Goal: Task Accomplishment & Management: Manage account settings

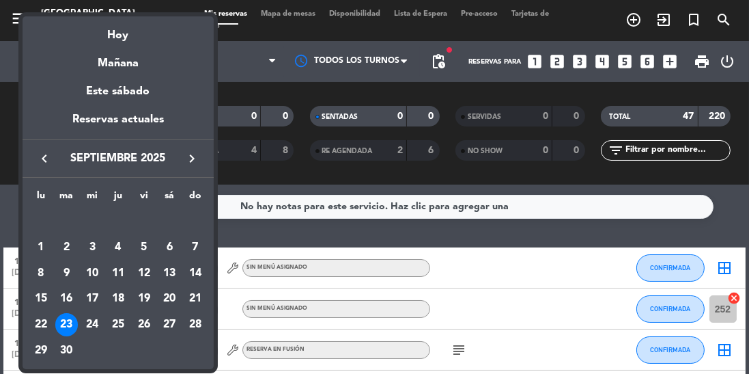
click at [92, 320] on div "24" at bounding box center [92, 324] width 23 height 23
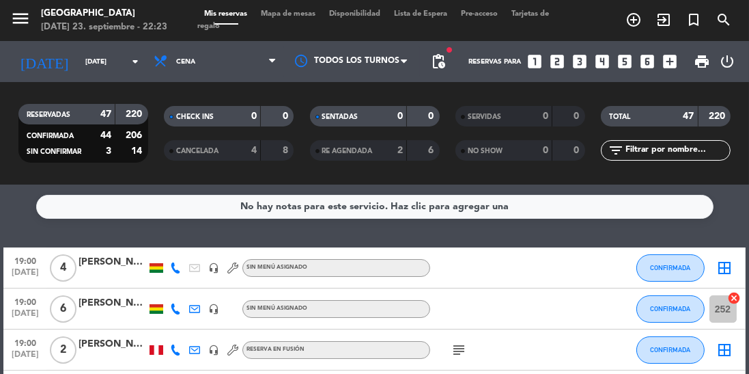
scroll to position [1558, 0]
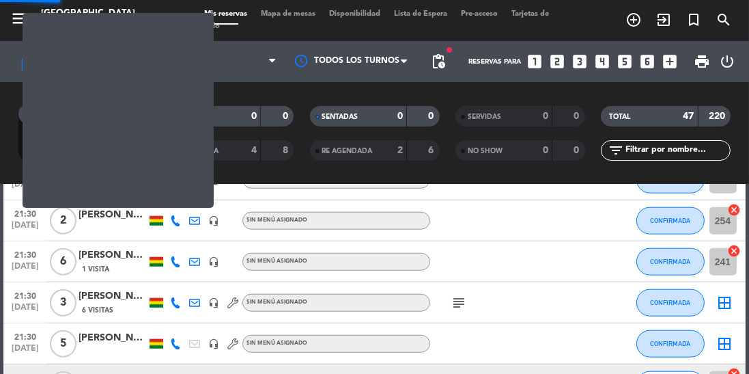
click at [222, 74] on span "Cena" at bounding box center [215, 61] width 137 height 30
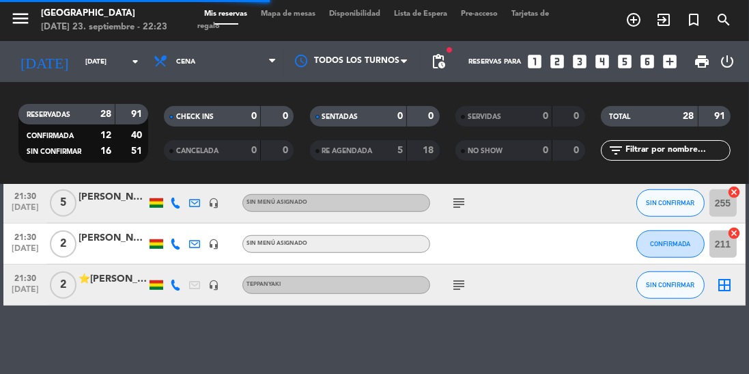
scroll to position [1100, 0]
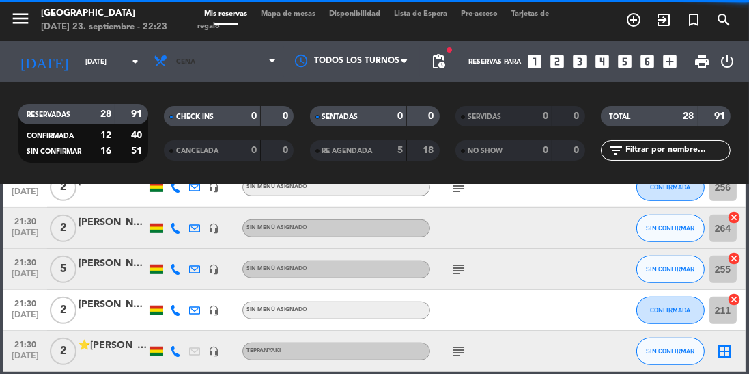
click at [234, 64] on span "Cena" at bounding box center [215, 61] width 137 height 30
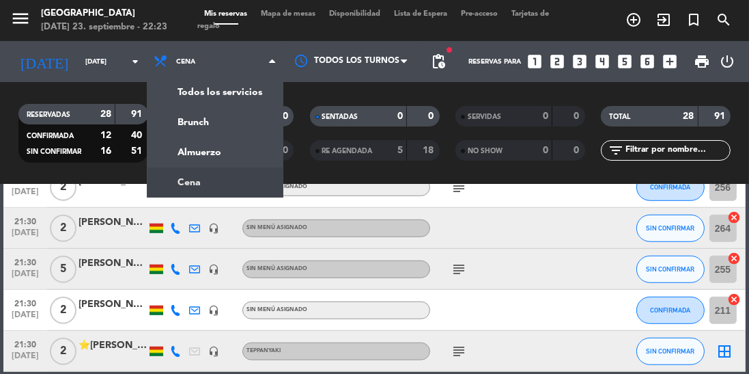
click at [209, 146] on div "menu [GEOGRAPHIC_DATA] [DATE] 23. septiembre - 22:23 Mis reservas Mapa de mesas…" at bounding box center [374, 92] width 749 height 184
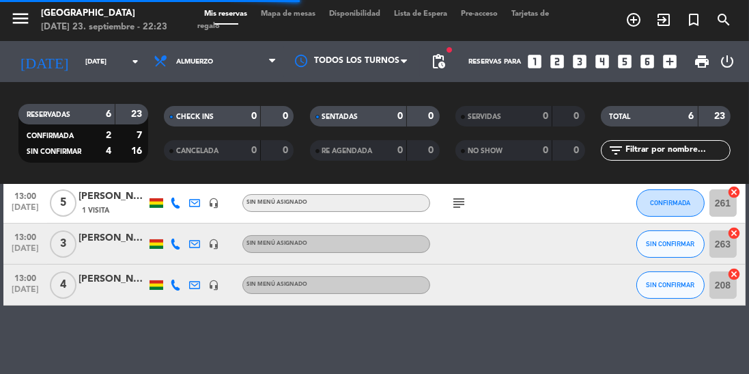
scroll to position [160, 0]
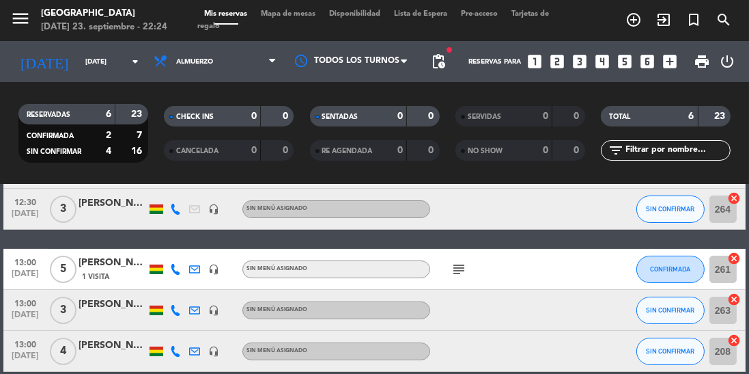
click at [444, 260] on div "subject" at bounding box center [487, 269] width 115 height 40
click at [451, 273] on icon "subject" at bounding box center [459, 269] width 16 height 16
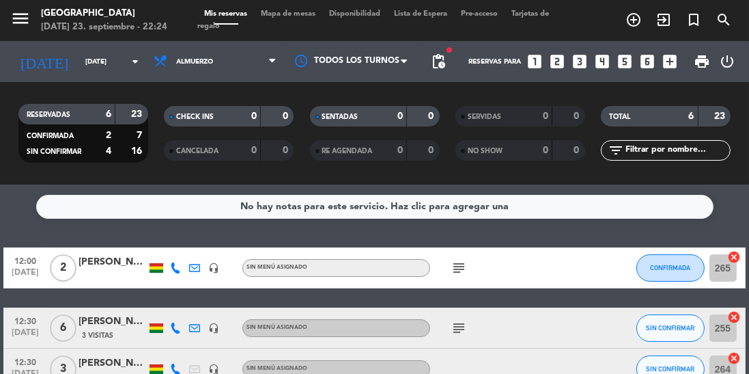
click at [462, 267] on icon "subject" at bounding box center [459, 268] width 16 height 16
click at [456, 320] on icon "subject" at bounding box center [459, 328] width 16 height 16
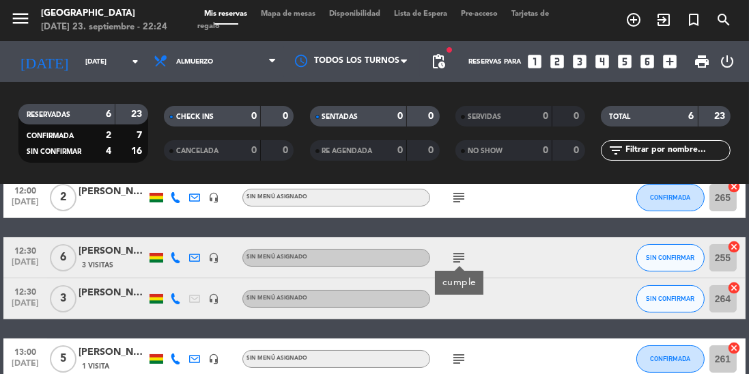
scroll to position [160, 0]
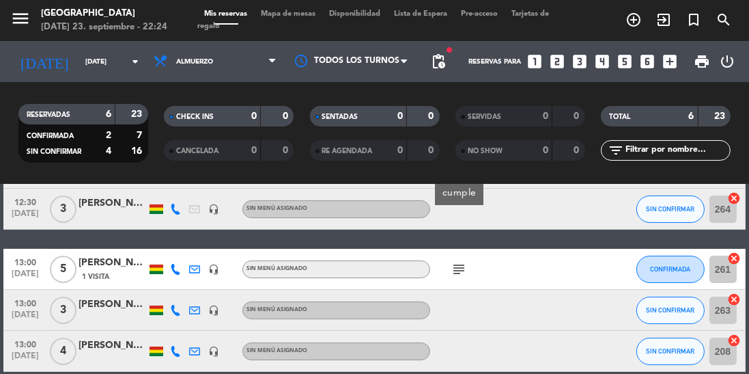
click at [466, 266] on icon "subject" at bounding box center [459, 269] width 16 height 16
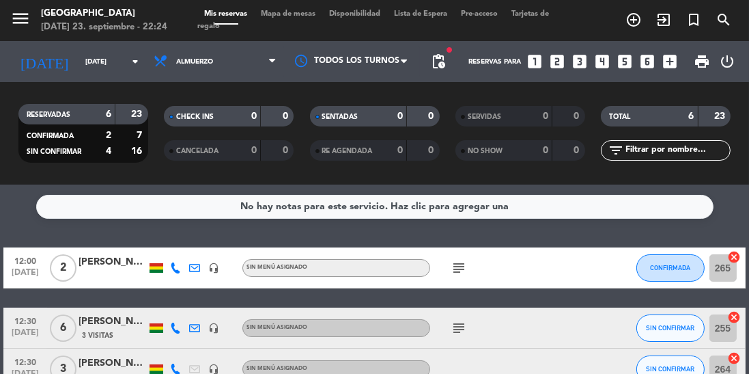
click at [96, 66] on input "[DATE]" at bounding box center [129, 61] width 100 height 21
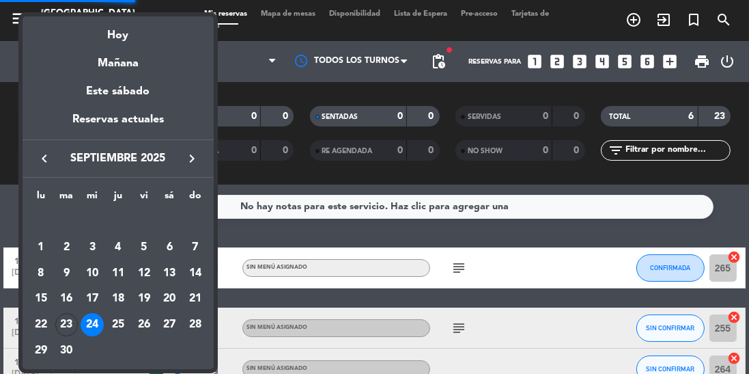
click at [519, 285] on div at bounding box center [374, 187] width 749 height 374
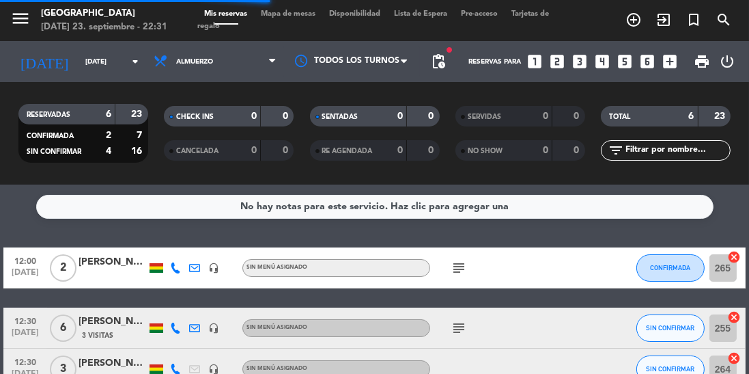
scroll to position [160, 0]
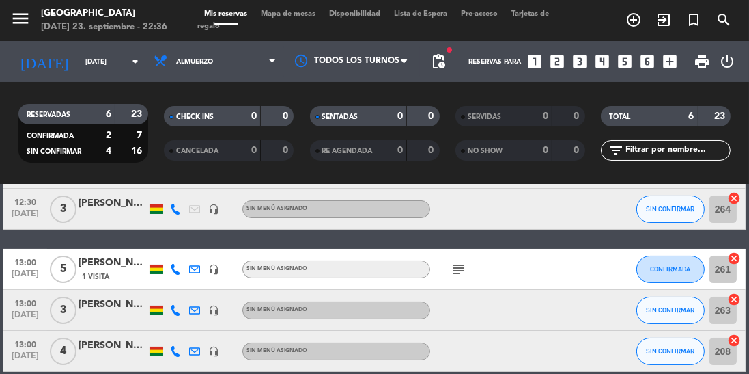
click at [133, 69] on icon "arrow_drop_down" at bounding box center [135, 61] width 16 height 16
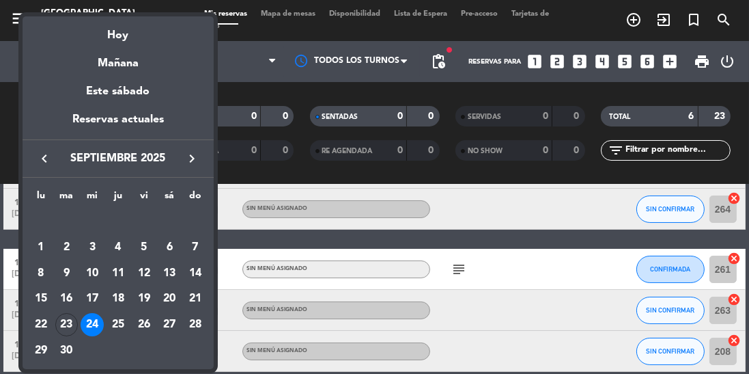
click at [117, 321] on div "25" at bounding box center [118, 324] width 23 height 23
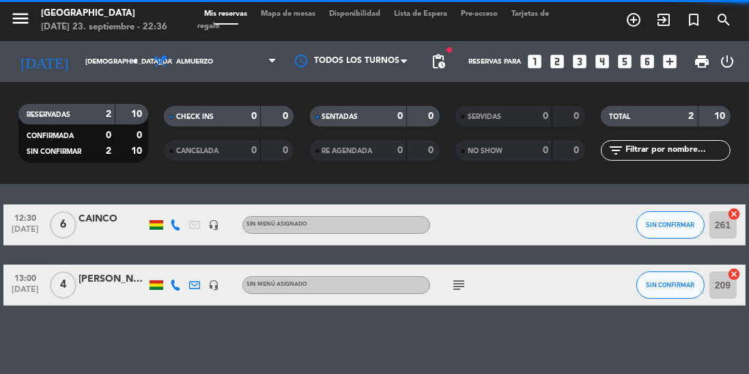
scroll to position [0, 0]
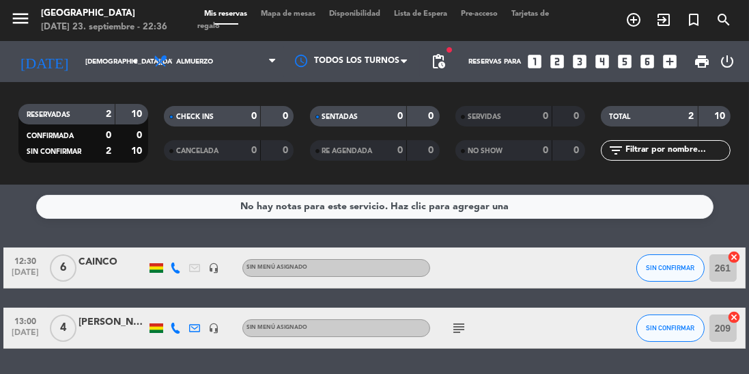
click at [479, 324] on div "subject" at bounding box center [487, 327] width 115 height 40
click at [466, 334] on icon "subject" at bounding box center [459, 328] width 16 height 16
click at [119, 69] on input "[DEMOGRAPHIC_DATA][DATE]" at bounding box center [129, 61] width 100 height 21
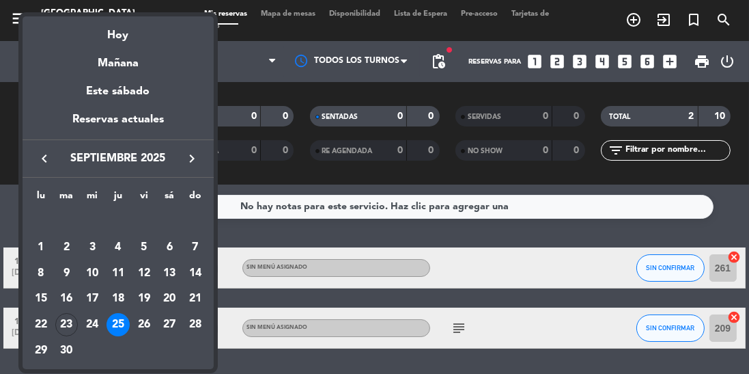
click at [148, 320] on div "26" at bounding box center [143, 324] width 23 height 23
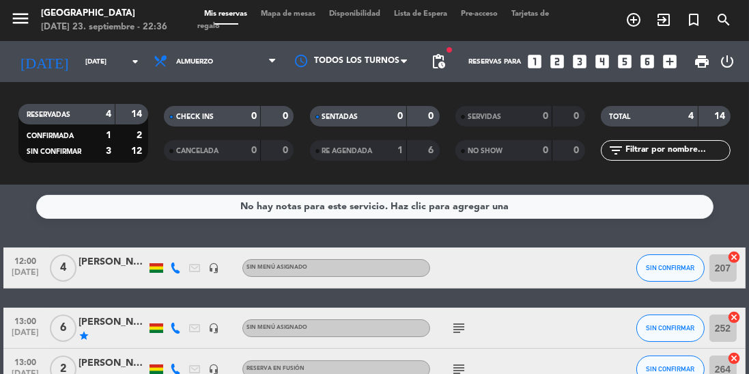
scroll to position [78, 0]
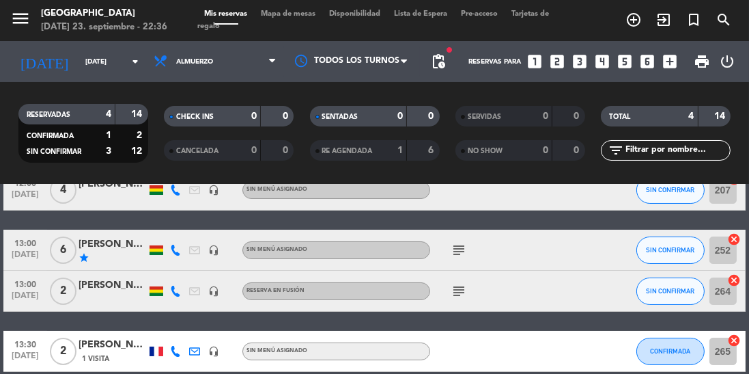
click at [463, 254] on icon "subject" at bounding box center [459, 250] width 16 height 16
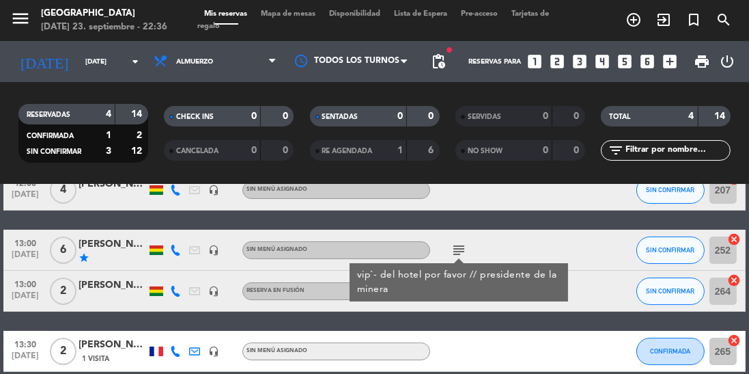
click at [451, 298] on div "vip`- del hotel por favor // presidente de la minera" at bounding box center [459, 282] width 219 height 38
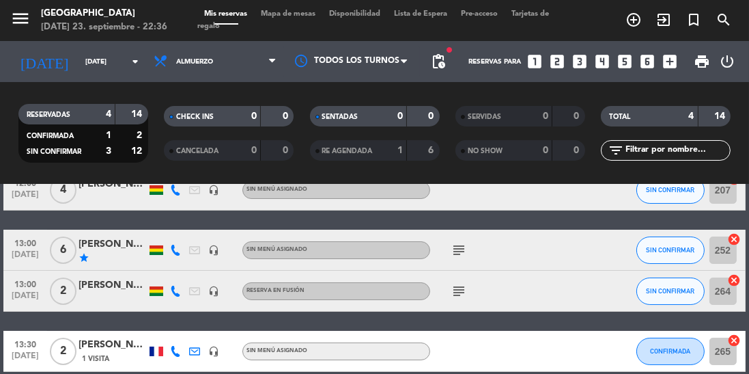
click at [452, 251] on icon "subject" at bounding box center [459, 250] width 16 height 16
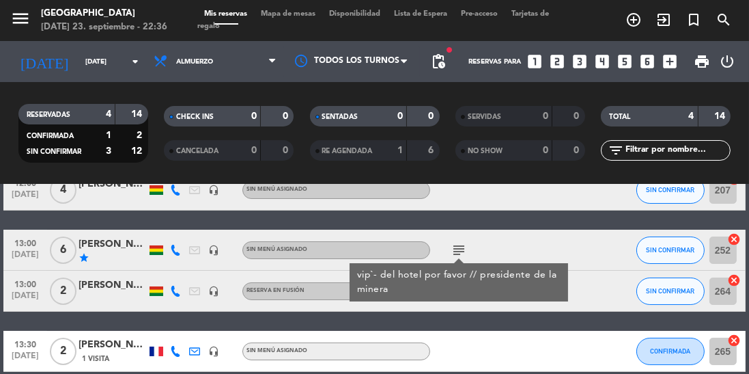
click at [495, 346] on div at bounding box center [487, 351] width 115 height 40
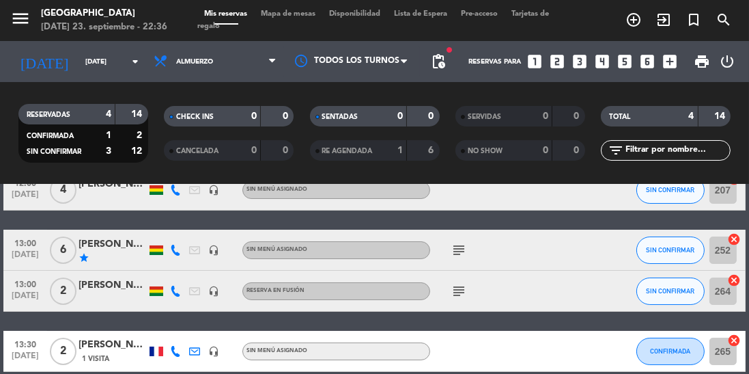
click at [459, 298] on icon "subject" at bounding box center [459, 291] width 16 height 16
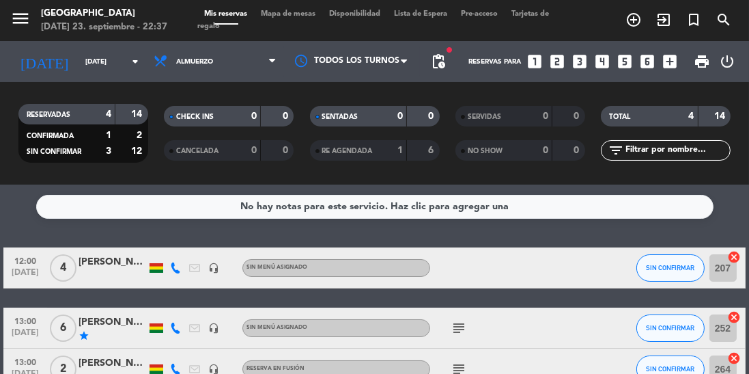
click at [128, 66] on icon "arrow_drop_down" at bounding box center [135, 61] width 16 height 16
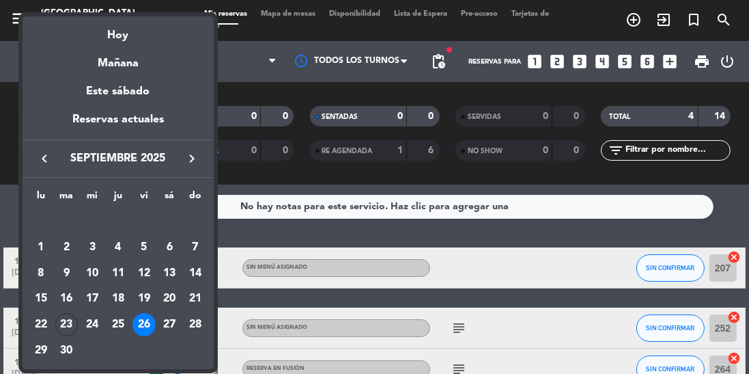
click at [90, 326] on div "24" at bounding box center [92, 324] width 23 height 23
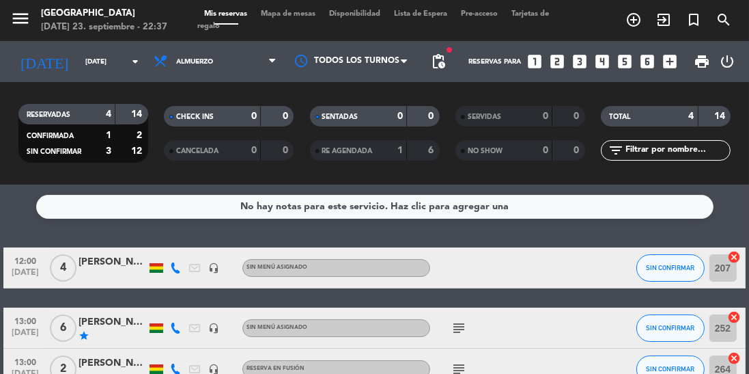
type input "[DATE]"
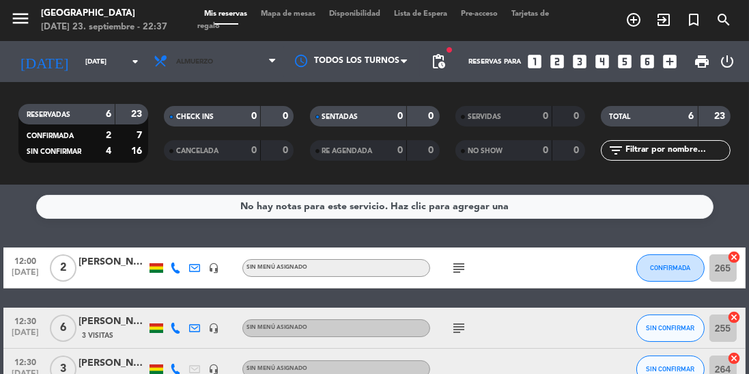
click at [247, 60] on span "Almuerzo" at bounding box center [215, 61] width 137 height 30
